Goal: Task Accomplishment & Management: Use online tool/utility

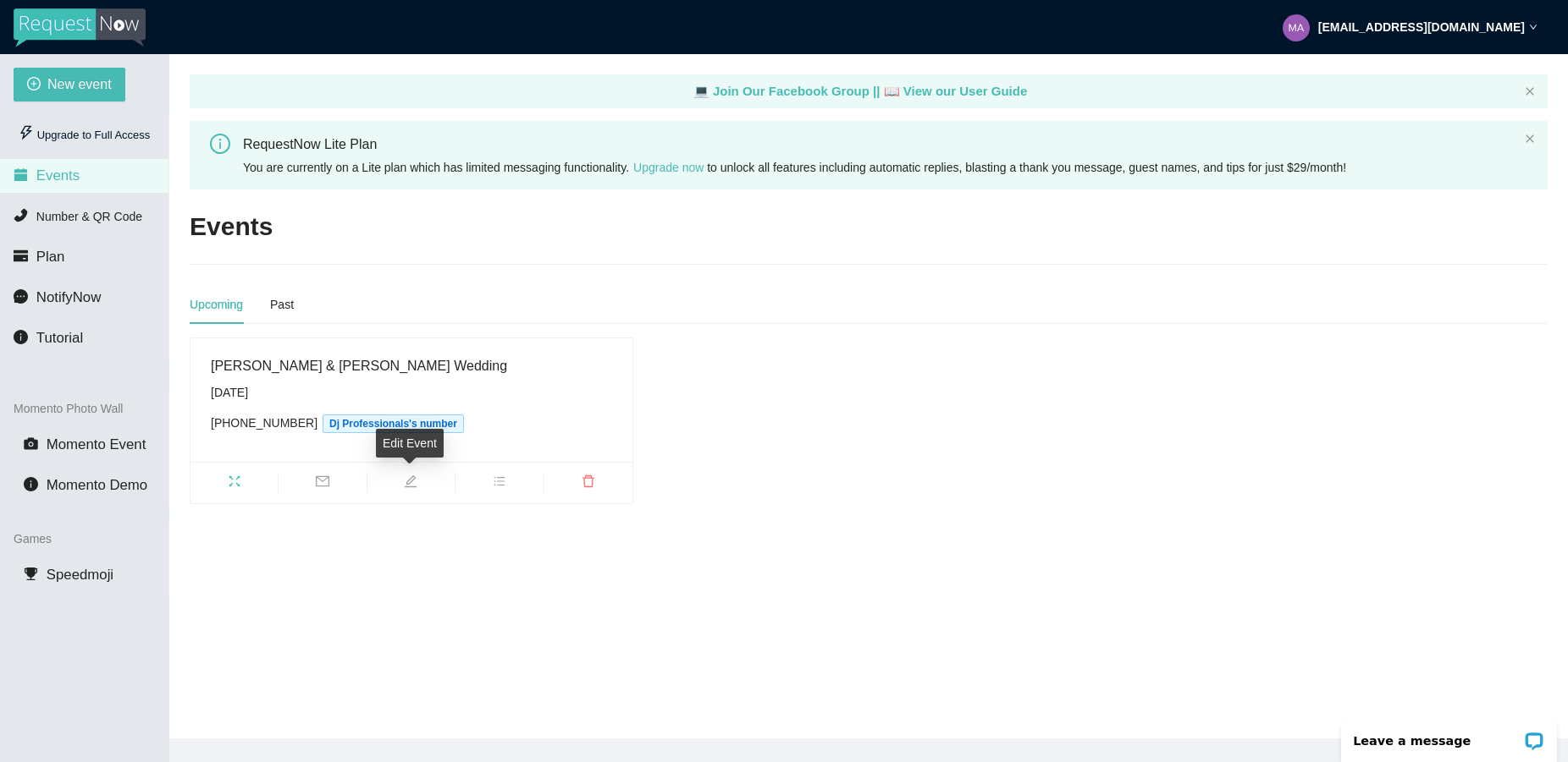
click at [407, 482] on icon "edit" at bounding box center [411, 482] width 12 height 12
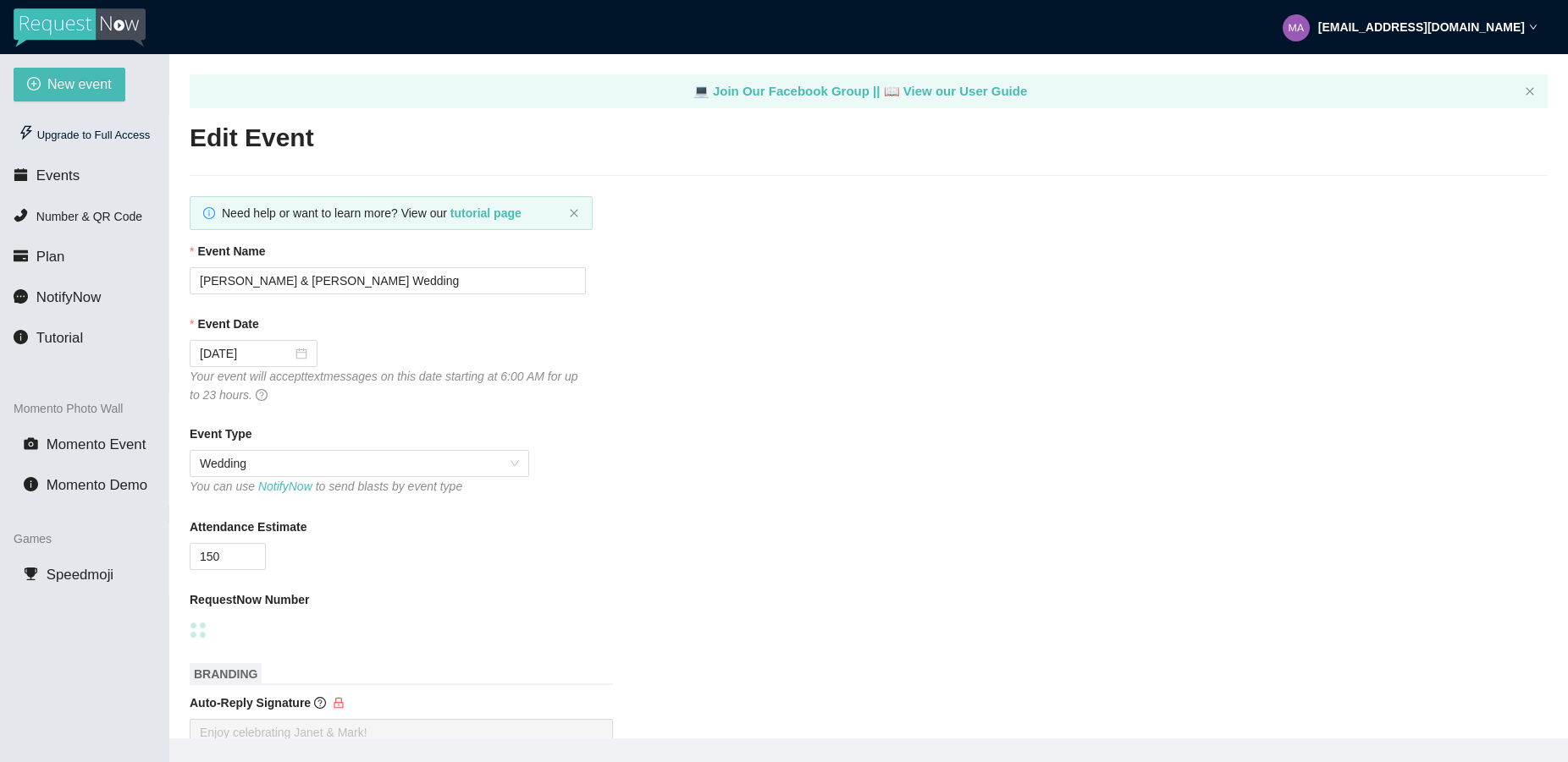
type input "[PERSON_NAME] & [PERSON_NAME] Wedding"
type input "[DATE]"
type input "150"
checkbox input "false"
click at [92, 221] on span "Number & QR Code" at bounding box center [89, 217] width 106 height 14
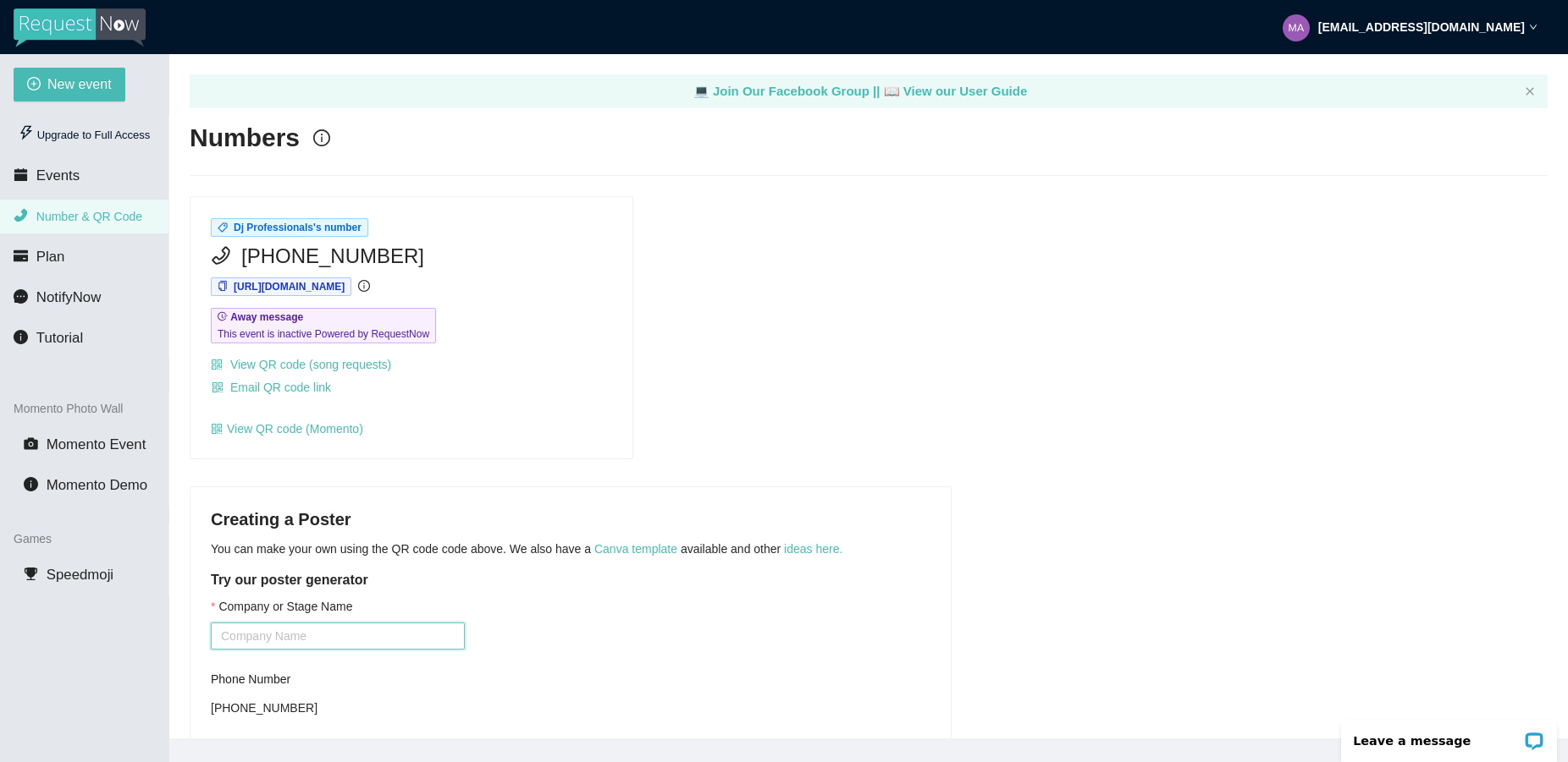
click at [319, 645] on input "Company or Stage Name" at bounding box center [338, 636] width 254 height 27
click at [882, 381] on div "Dj Professionals's number [PHONE_NUMBER] [URL][DOMAIN_NAME] Away message This e…" at bounding box center [869, 327] width 1371 height 263
click at [395, 635] on input "Dj Porfessionals" at bounding box center [338, 636] width 254 height 27
type input "Dj Professionals"
click at [596, 638] on div "Company or Stage Name Dj Professionals Phone Number [PHONE_NUMBER] This is a Mo…" at bounding box center [570, 721] width 719 height 249
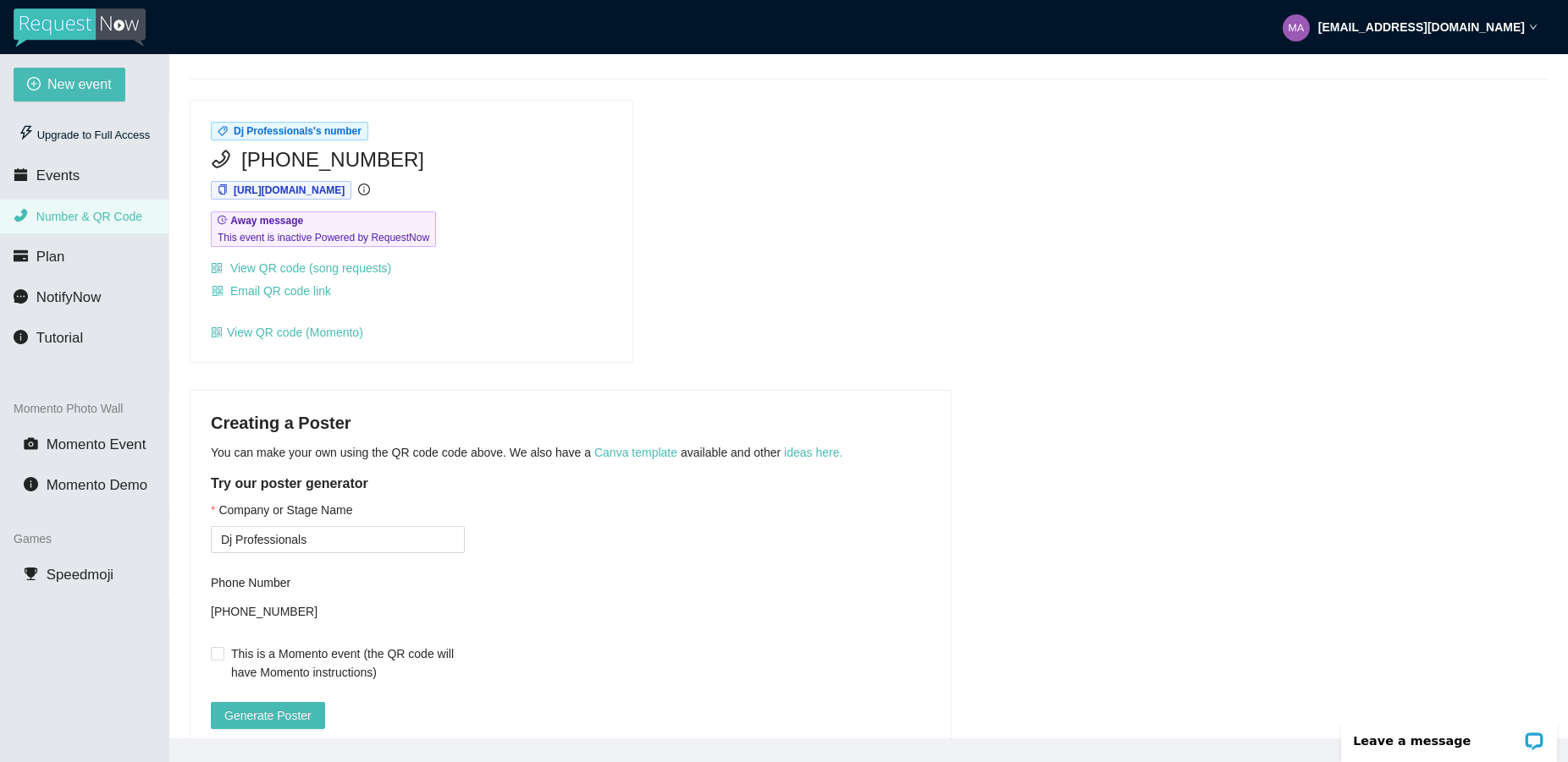
scroll to position [177, 0]
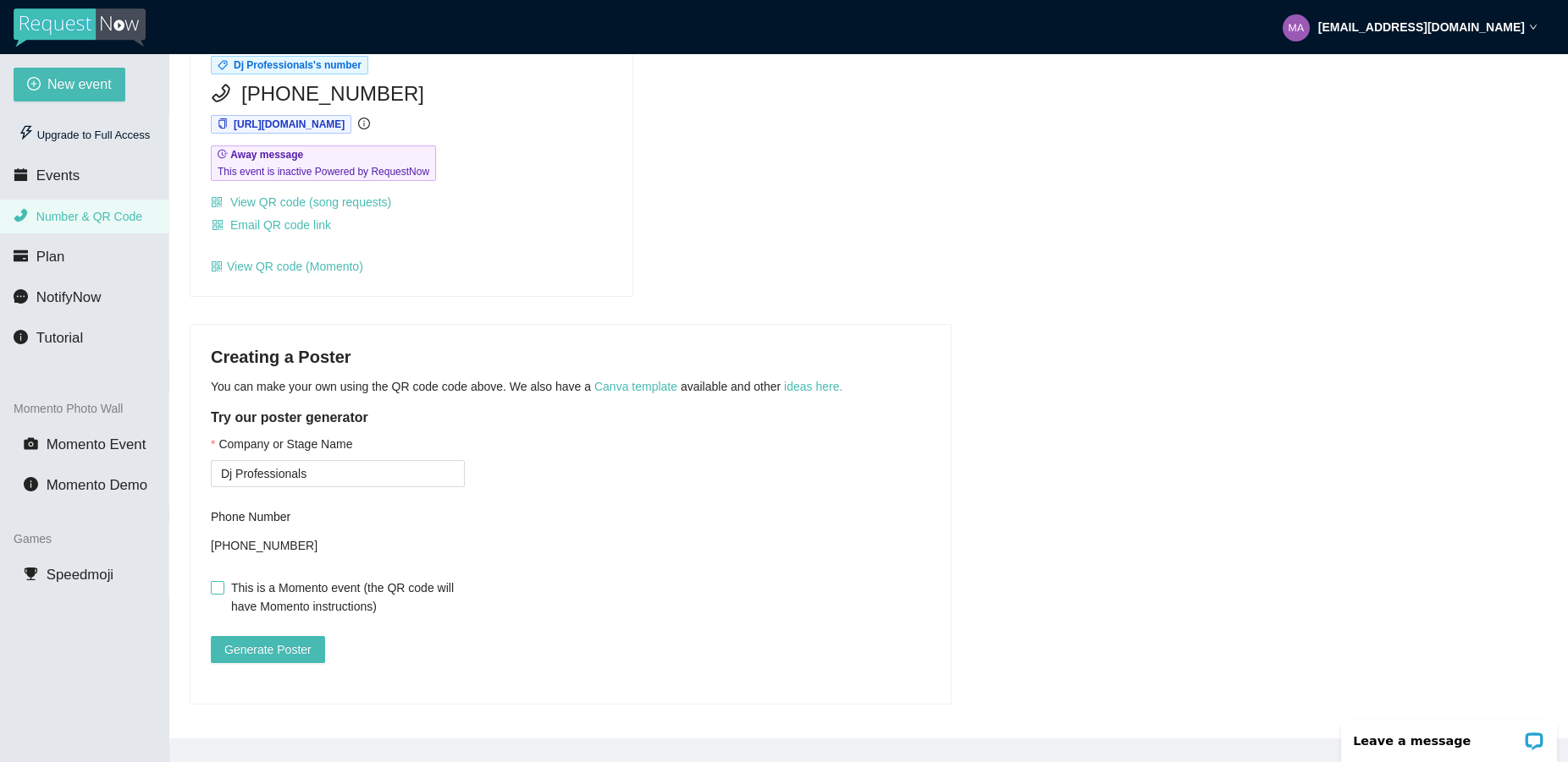
click at [222, 582] on input "This is a Momento event (the QR code will have Momento instructions)" at bounding box center [217, 588] width 12 height 12
checkbox input "true"
click at [262, 640] on span "Generate Poster" at bounding box center [268, 650] width 87 height 19
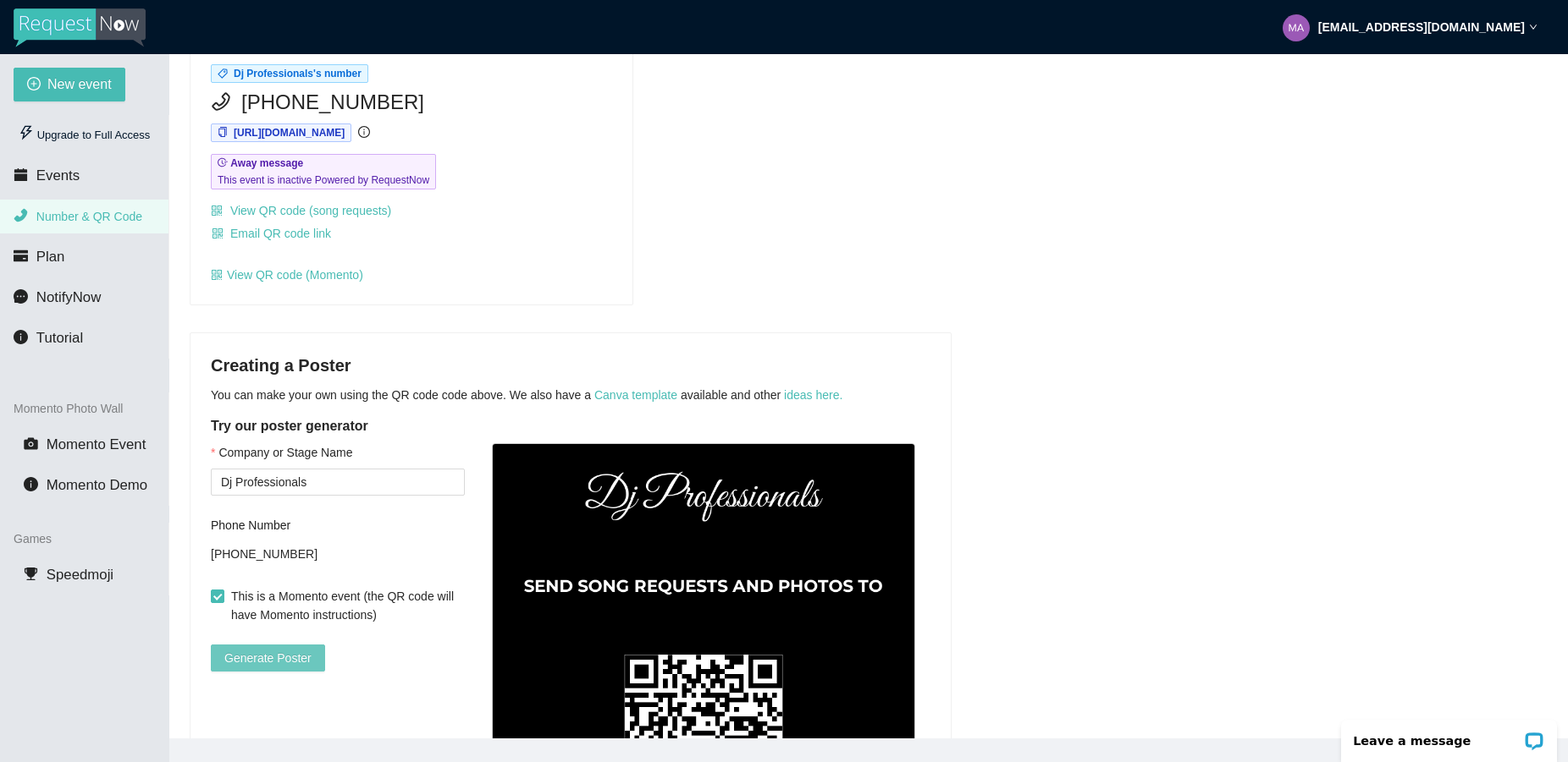
scroll to position [110, 0]
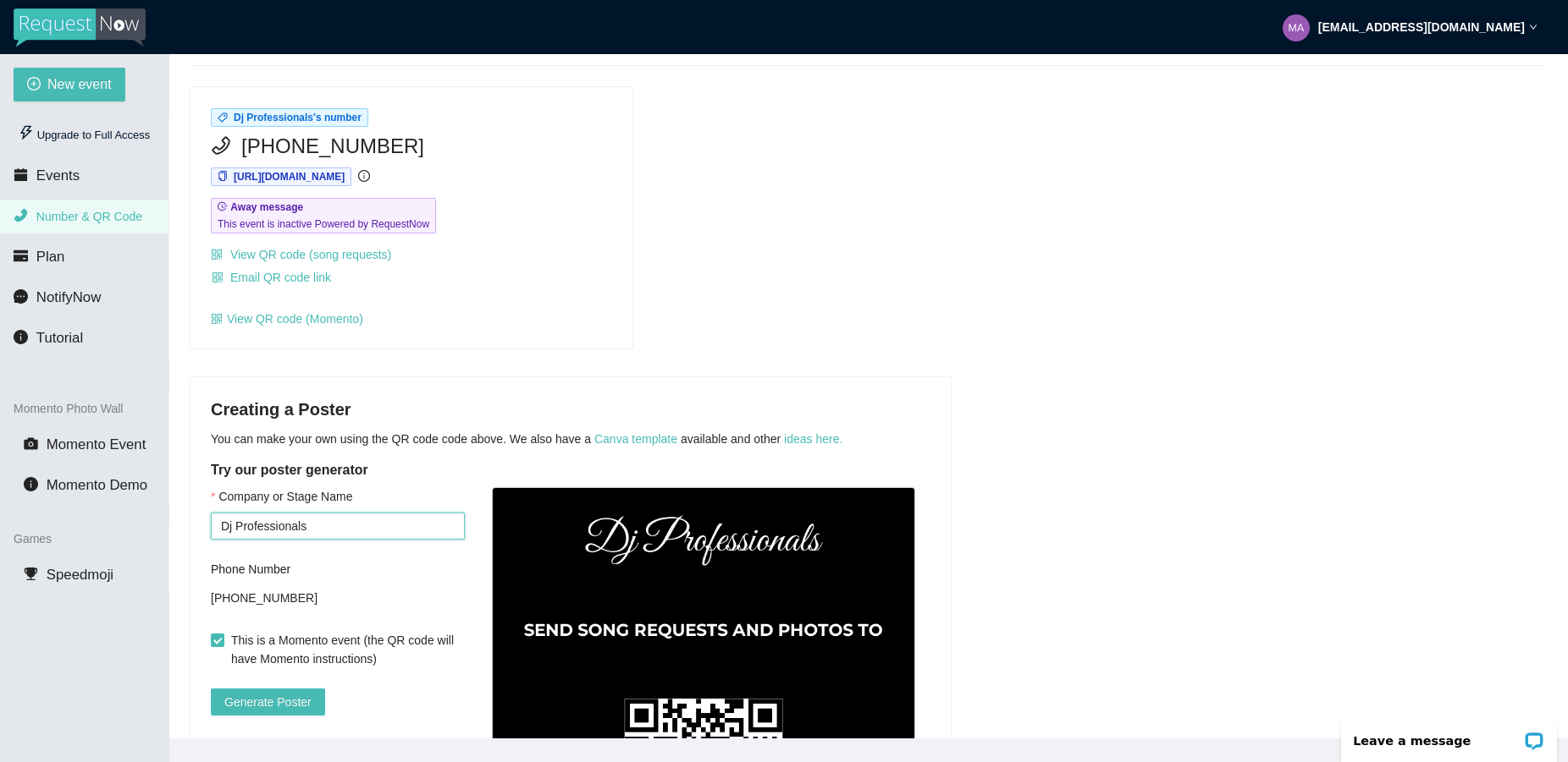
click at [427, 533] on input "Dj Professionals" at bounding box center [338, 526] width 254 height 27
type input "D"
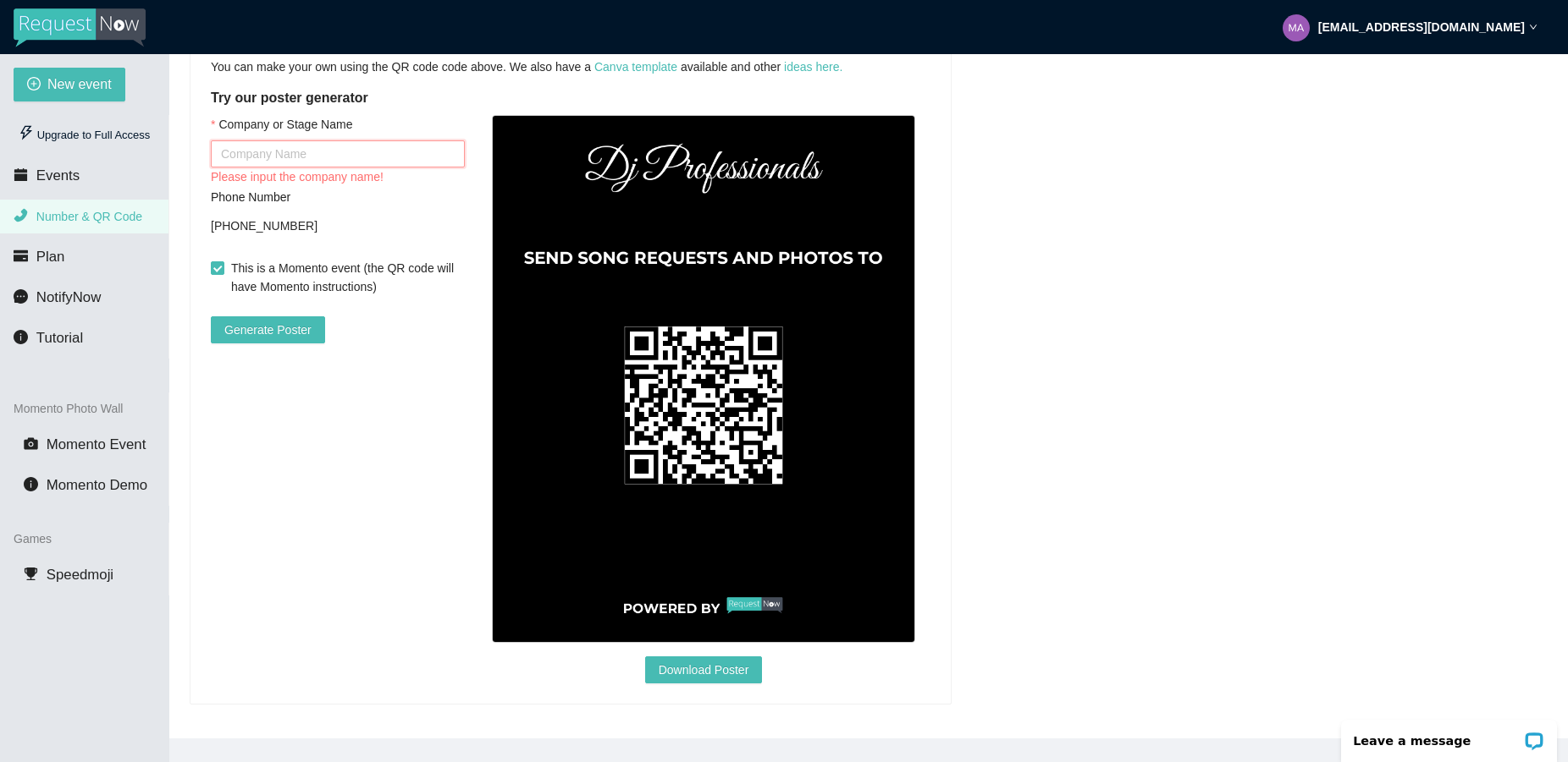
scroll to position [496, 0]
click at [371, 142] on input "Company or Stage Name" at bounding box center [338, 154] width 254 height 27
click at [275, 321] on span "Generate Poster" at bounding box center [268, 331] width 87 height 19
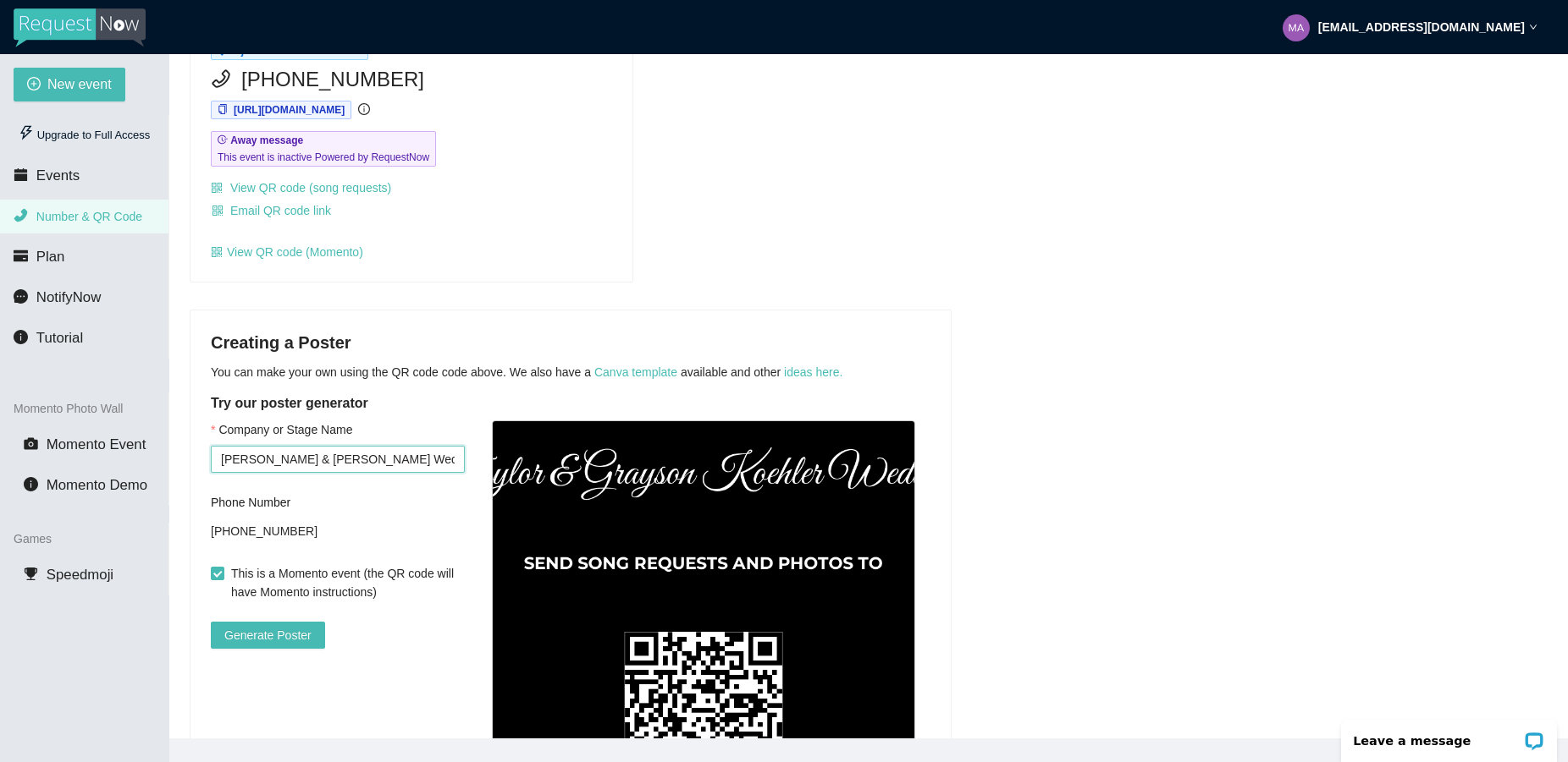
click at [424, 463] on input "[PERSON_NAME] & [PERSON_NAME] Wedding" at bounding box center [338, 459] width 254 height 27
type input "[PERSON_NAME] & [PERSON_NAME]"
click at [245, 633] on span "Generate Poster" at bounding box center [268, 636] width 87 height 19
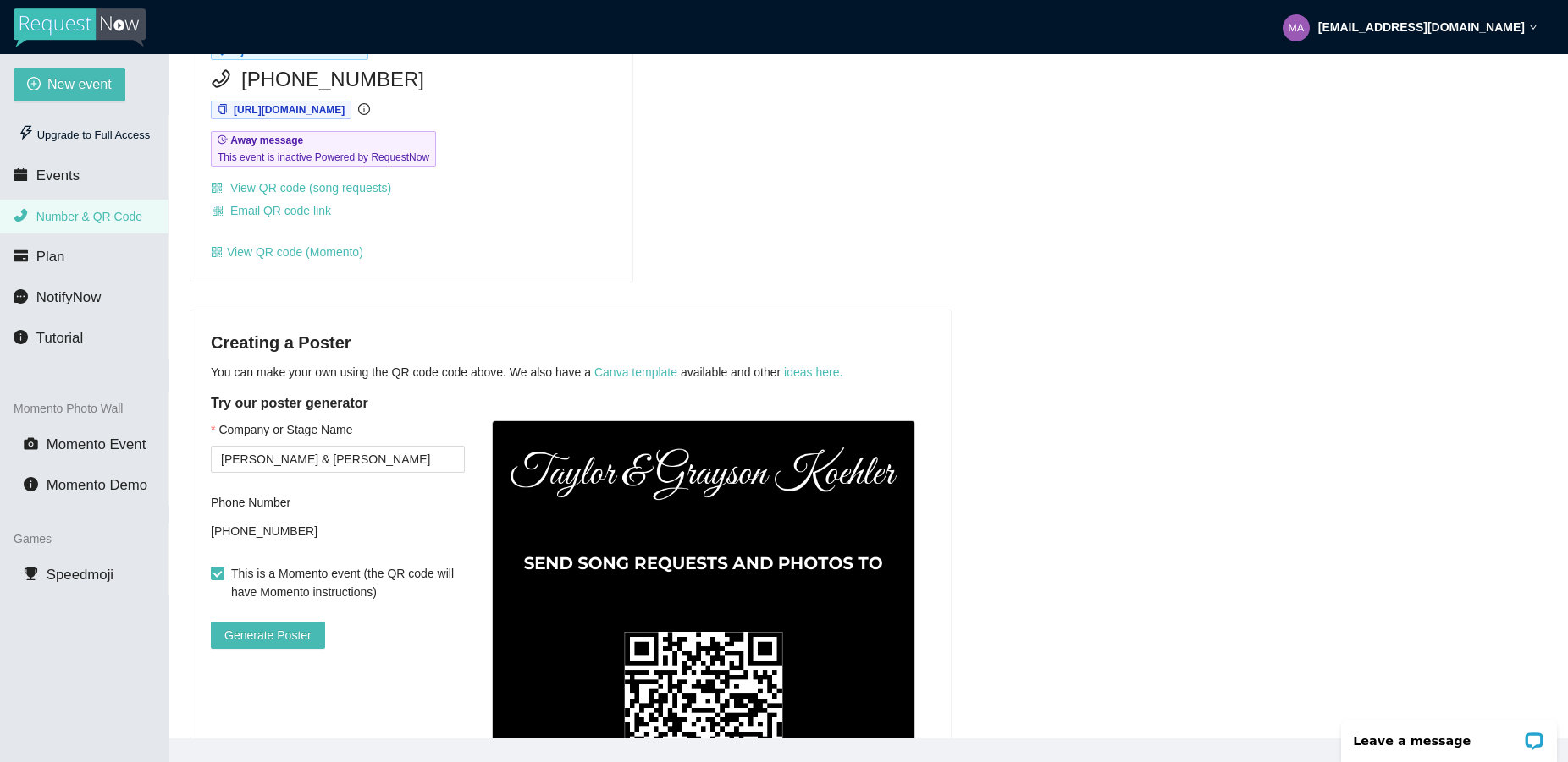
click at [218, 570] on input "This is a Momento event (the QR code will have Momento instructions)" at bounding box center [217, 573] width 12 height 12
checkbox input "false"
click at [250, 633] on span "Generate Poster" at bounding box center [268, 636] width 87 height 19
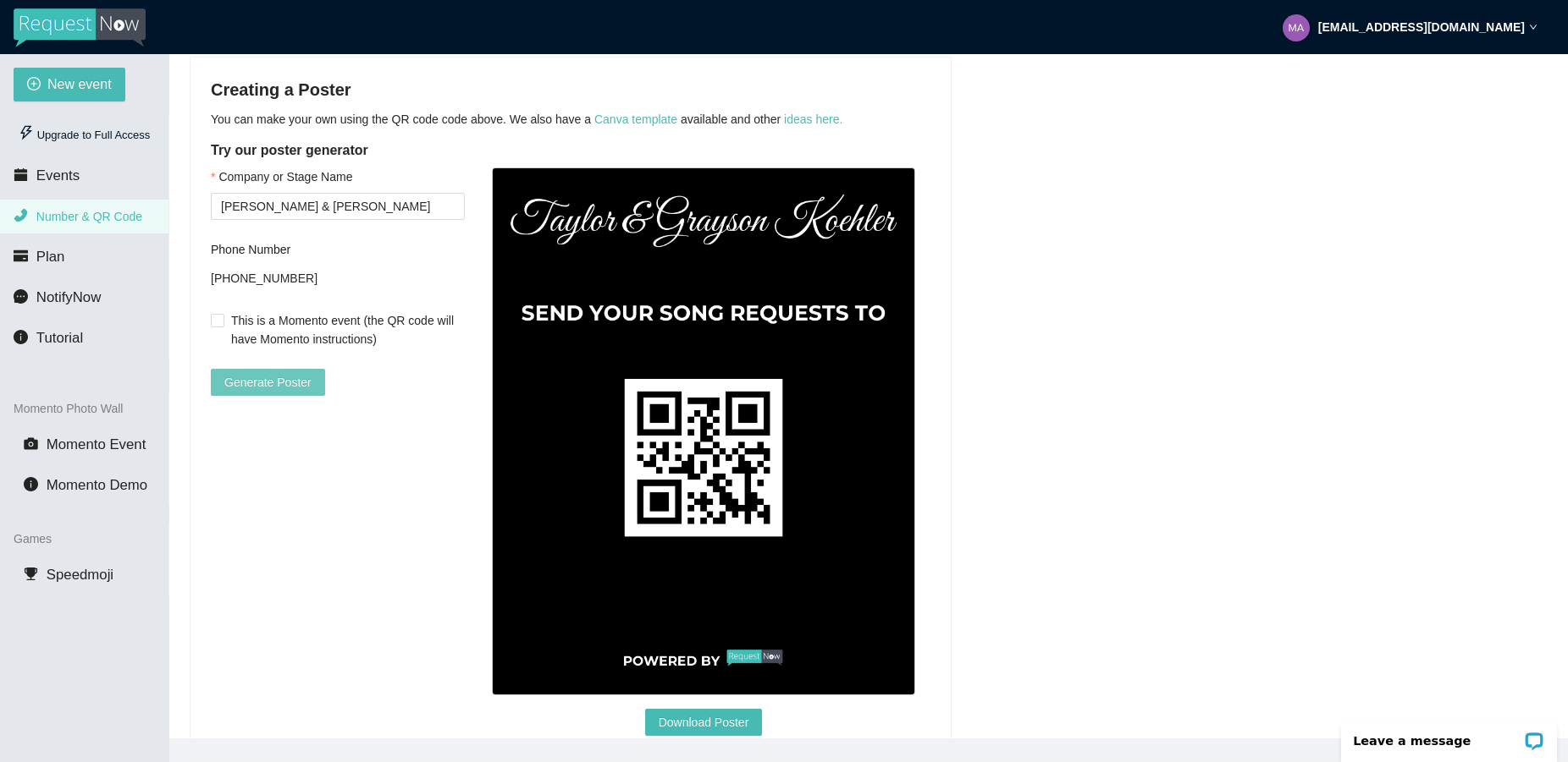
scroll to position [400, 0]
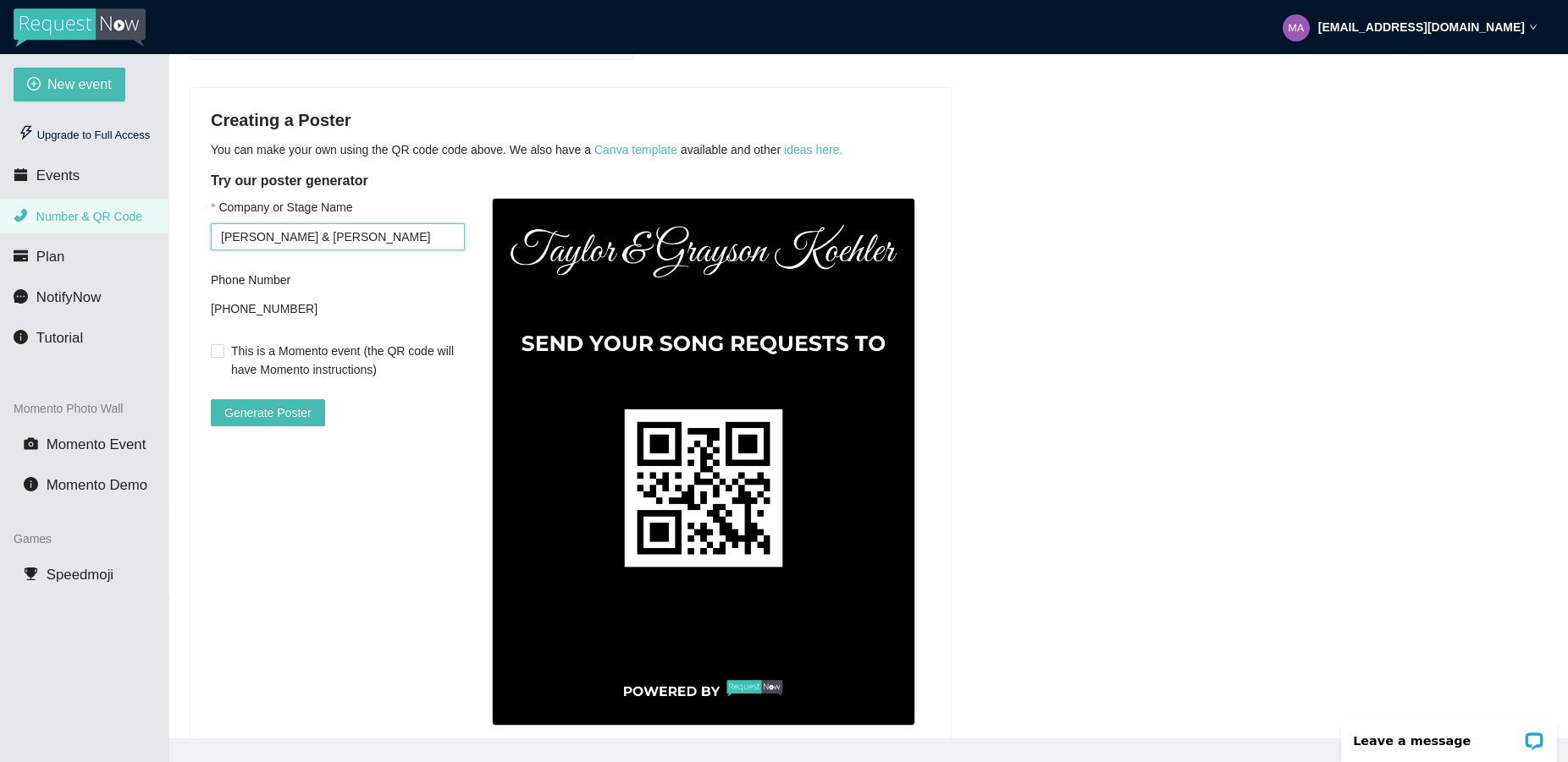
click at [395, 237] on input "[PERSON_NAME] & [PERSON_NAME]" at bounding box center [338, 236] width 254 height 27
click at [211, 400] on button "Generate Poster" at bounding box center [268, 412] width 114 height 27
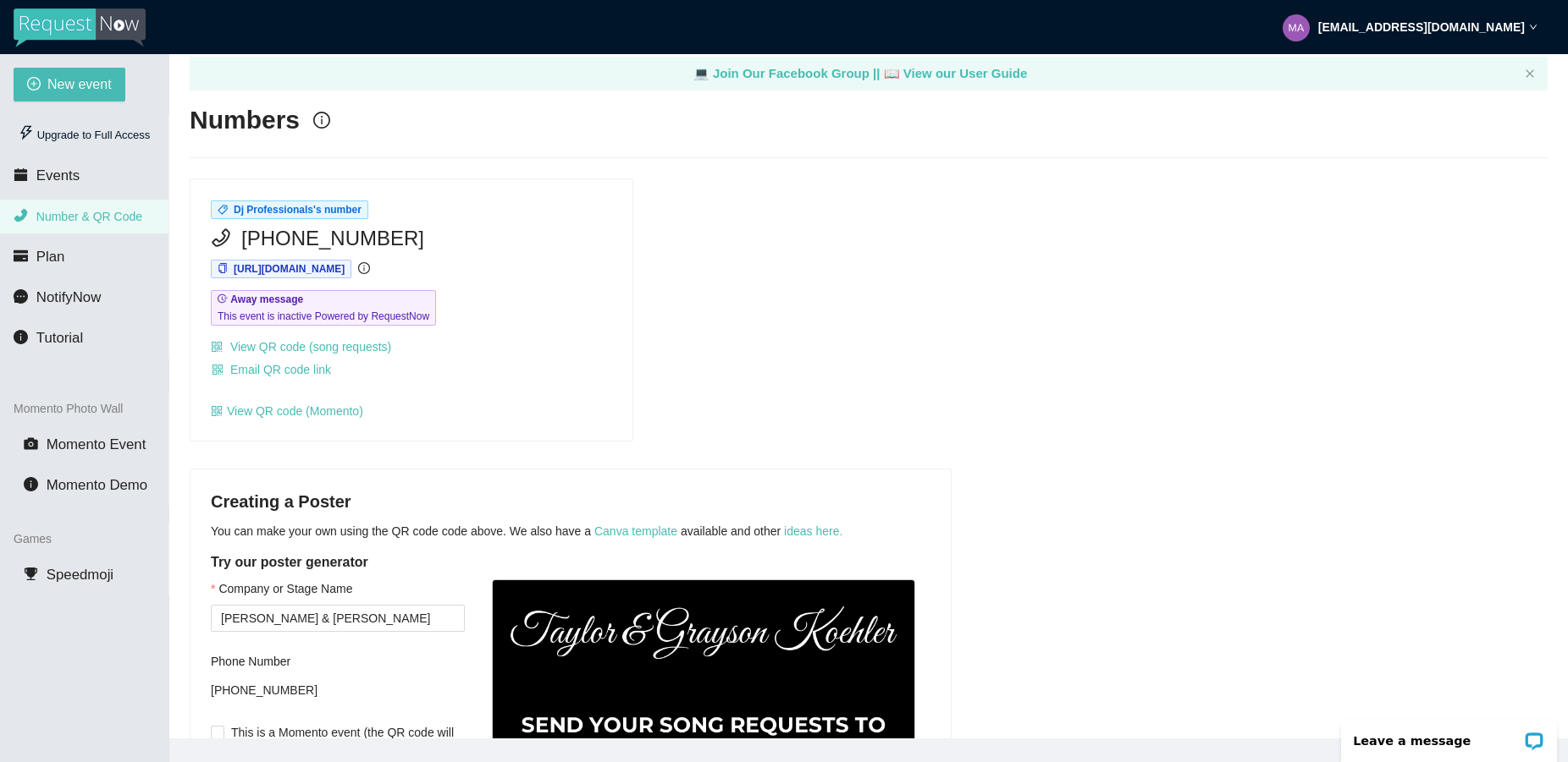
scroll to position [0, 0]
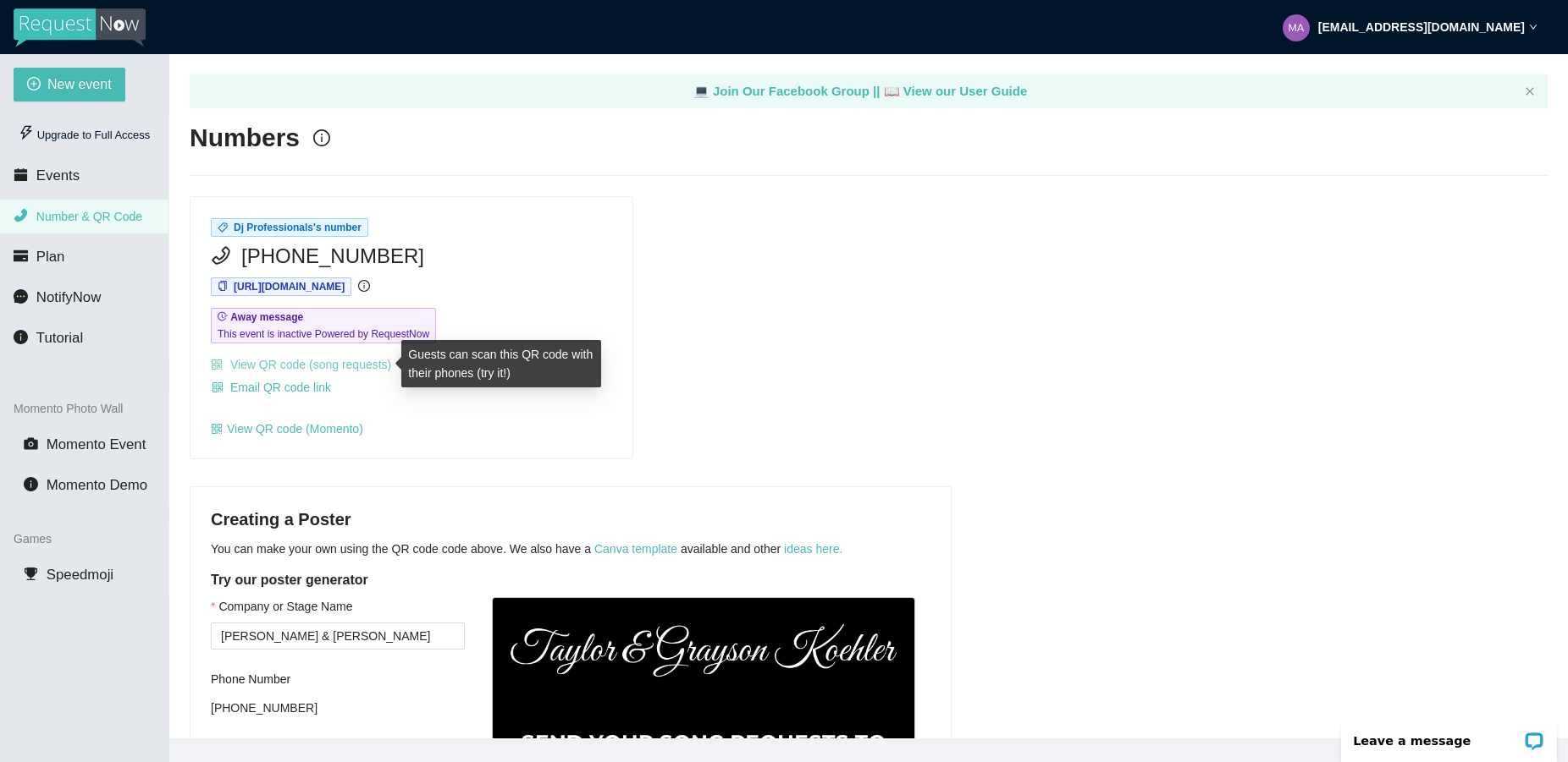
click at [348, 364] on link "View QR code (song requests)" at bounding box center [300, 365] width 180 height 14
